Goal: Check status: Check status

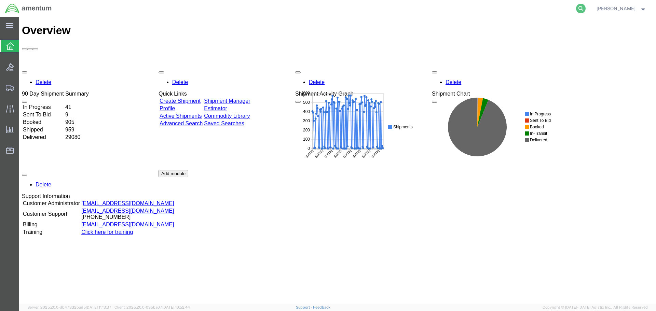
click at [586, 6] on icon at bounding box center [581, 9] width 10 height 10
click at [527, 9] on input "search" at bounding box center [472, 8] width 208 height 16
paste input "1069926670"
type input "1069926670"
